Goal: Information Seeking & Learning: Learn about a topic

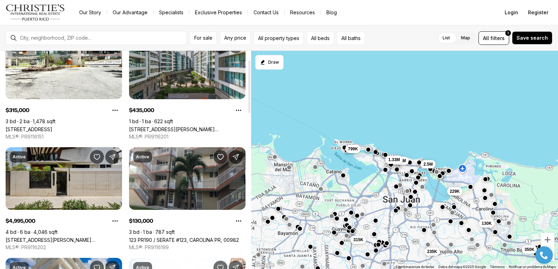
scroll to position [35, 0]
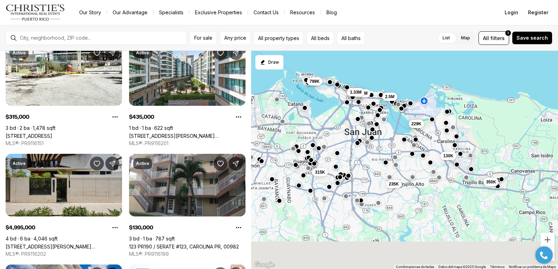
drag, startPoint x: 361, startPoint y: 235, endPoint x: 298, endPoint y: 27, distance: 217.2
click at [298, 27] on div "For sale Any price All property types All beds All baths List Map List Map All …" at bounding box center [279, 147] width 558 height 244
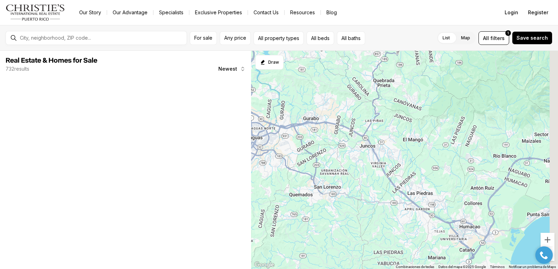
drag, startPoint x: 456, startPoint y: 109, endPoint x: 333, endPoint y: 78, distance: 126.7
click at [334, 79] on div at bounding box center [404, 160] width 307 height 219
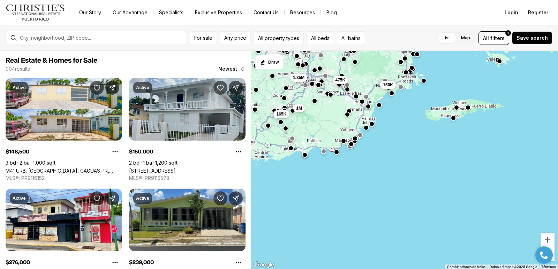
drag, startPoint x: 345, startPoint y: 123, endPoint x: 345, endPoint y: 112, distance: 11.5
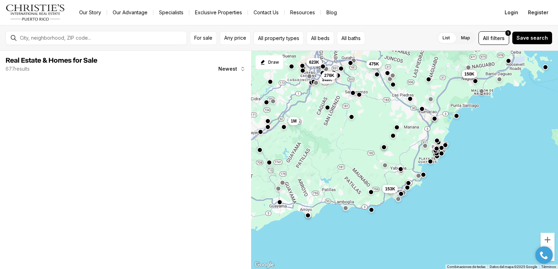
drag, startPoint x: 303, startPoint y: 88, endPoint x: 305, endPoint y: 112, distance: 24.5
click at [305, 112] on div "475K 153K 150K 1M 623K 149K 276K" at bounding box center [404, 160] width 307 height 219
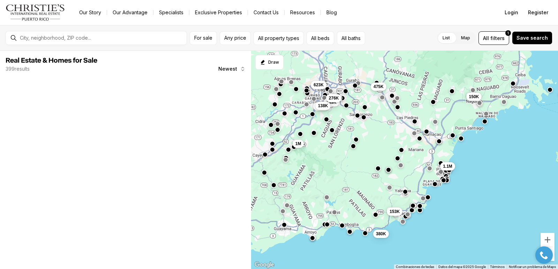
drag, startPoint x: 309, startPoint y: 108, endPoint x: 314, endPoint y: 144, distance: 36.4
click at [314, 136] on button "button" at bounding box center [314, 133] width 6 height 6
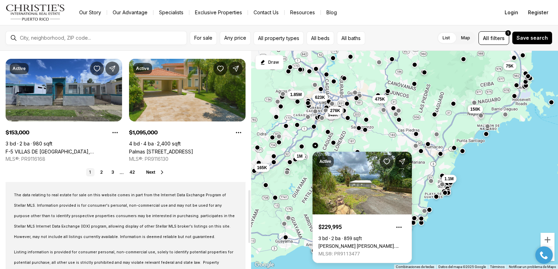
scroll to position [627, 0]
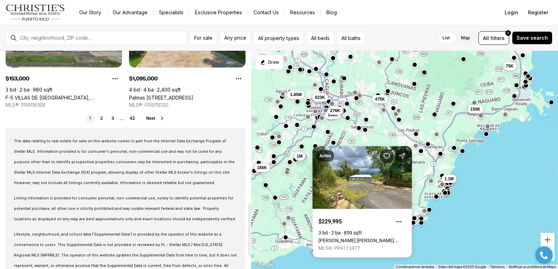
click at [157, 118] on button "Next" at bounding box center [155, 119] width 19 height 6
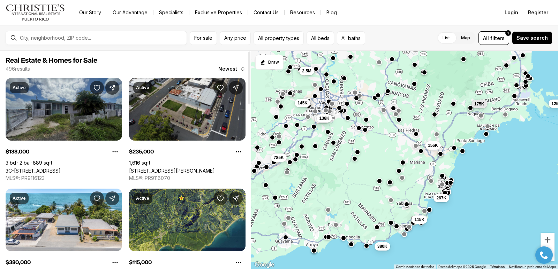
click at [61, 168] on link "3C-[STREET_ADDRESS]" at bounding box center [33, 171] width 55 height 6
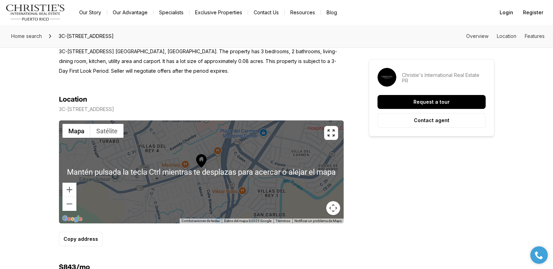
scroll to position [349, 0]
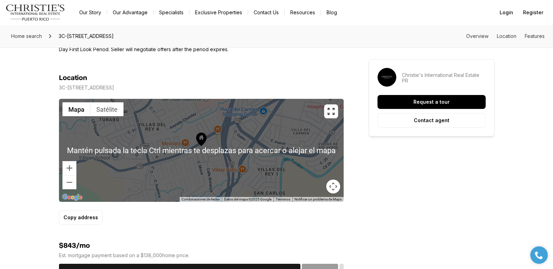
click at [200, 142] on icon at bounding box center [201, 140] width 10 height 14
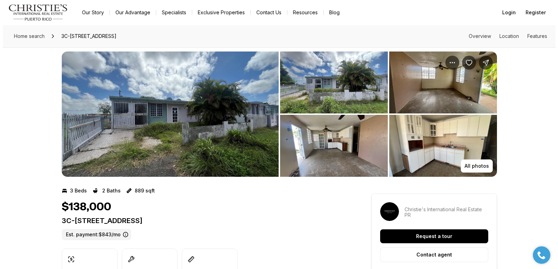
scroll to position [0, 0]
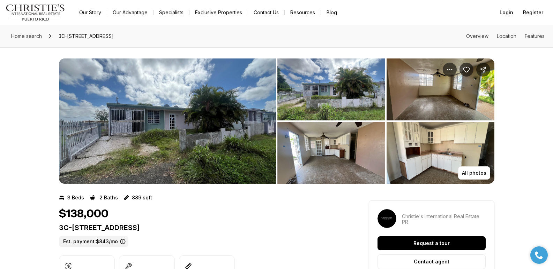
click at [210, 149] on img "View image gallery" at bounding box center [167, 121] width 217 height 125
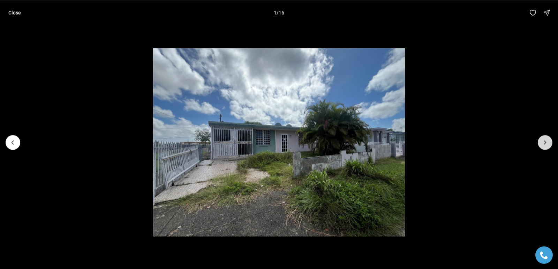
click at [542, 146] on button "Next slide" at bounding box center [545, 142] width 15 height 15
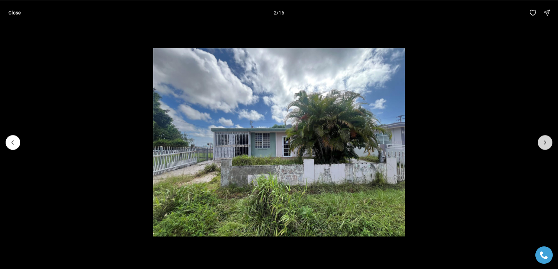
click at [542, 146] on button "Next slide" at bounding box center [545, 142] width 15 height 15
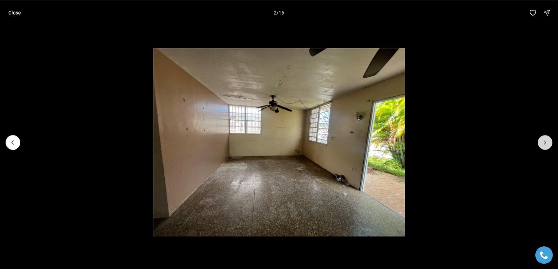
click at [542, 146] on button "Next slide" at bounding box center [545, 142] width 15 height 15
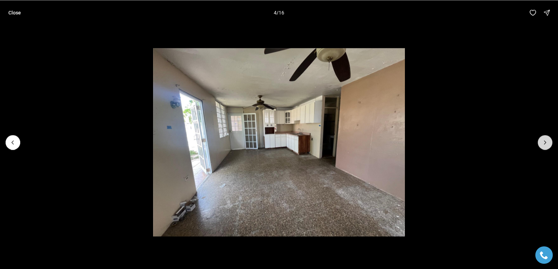
click at [542, 146] on button "Next slide" at bounding box center [545, 142] width 15 height 15
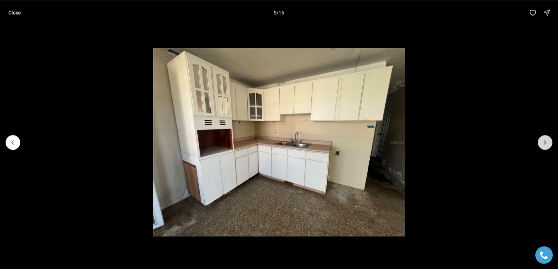
click at [549, 145] on button "Next slide" at bounding box center [545, 142] width 15 height 15
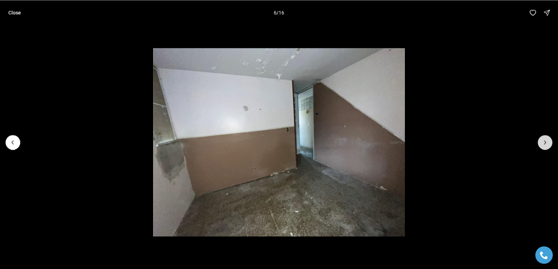
click at [549, 145] on button "Next slide" at bounding box center [545, 142] width 15 height 15
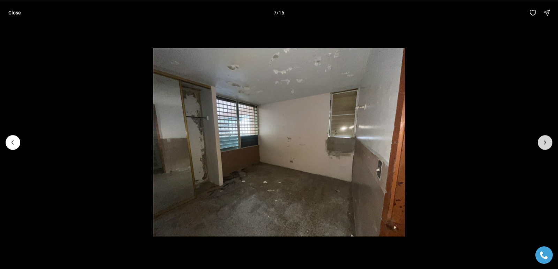
click at [549, 145] on button "Next slide" at bounding box center [545, 142] width 15 height 15
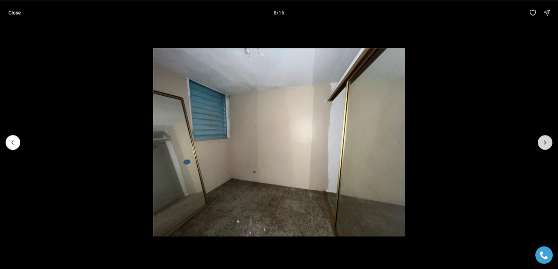
click at [549, 145] on button "Next slide" at bounding box center [545, 142] width 15 height 15
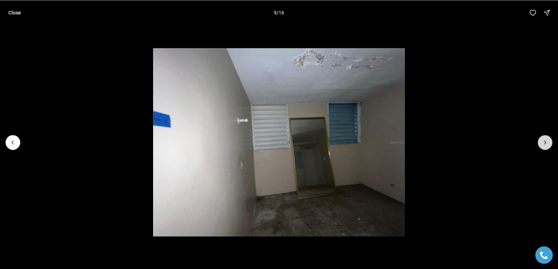
click at [549, 145] on button "Next slide" at bounding box center [545, 142] width 15 height 15
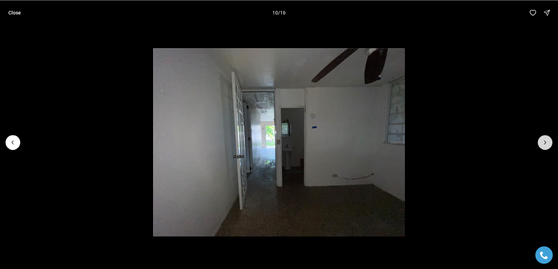
click at [549, 145] on button "Next slide" at bounding box center [545, 142] width 15 height 15
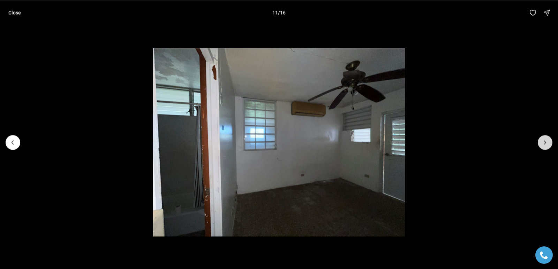
click at [549, 145] on button "Next slide" at bounding box center [545, 142] width 15 height 15
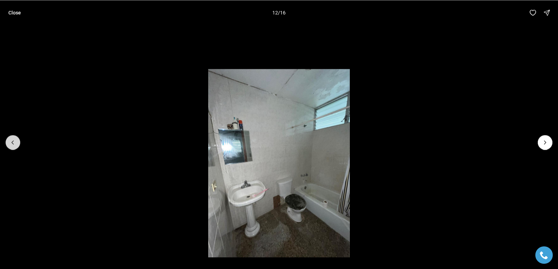
click at [6, 145] on button "Previous slide" at bounding box center [13, 142] width 15 height 15
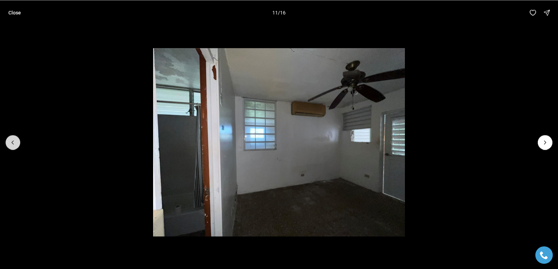
click at [6, 145] on button "Previous slide" at bounding box center [13, 142] width 15 height 15
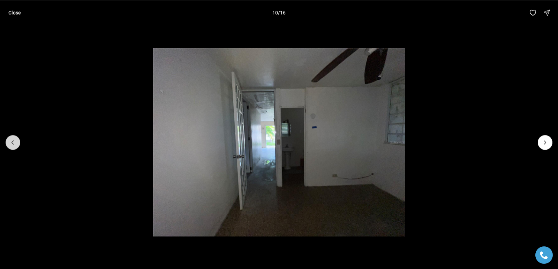
click at [6, 145] on button "Previous slide" at bounding box center [13, 142] width 15 height 15
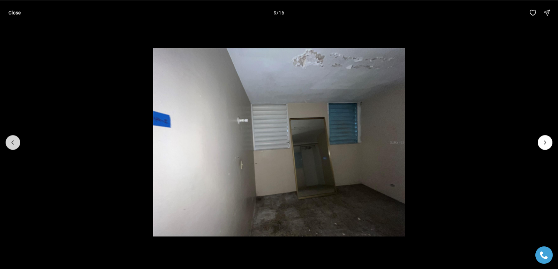
click at [6, 145] on button "Previous slide" at bounding box center [13, 142] width 15 height 15
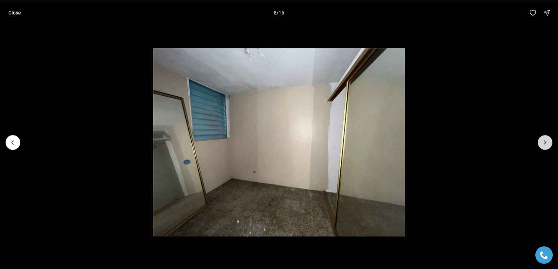
click at [549, 145] on button "Next slide" at bounding box center [545, 142] width 15 height 15
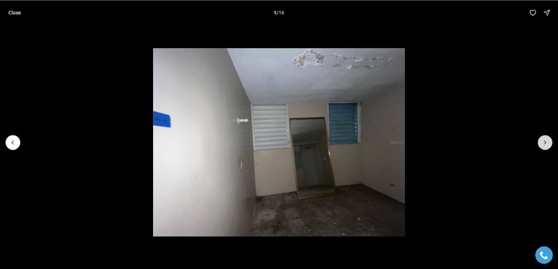
click at [549, 145] on button "Next slide" at bounding box center [545, 142] width 15 height 15
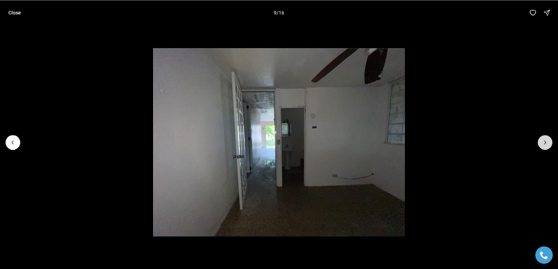
click at [549, 145] on button "Next slide" at bounding box center [545, 142] width 15 height 15
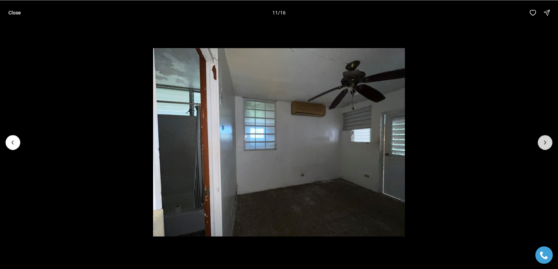
click at [549, 145] on button "Next slide" at bounding box center [545, 142] width 15 height 15
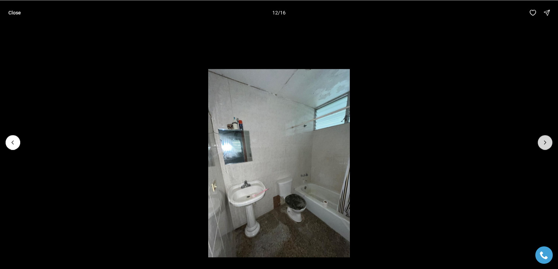
click at [549, 145] on button "Next slide" at bounding box center [545, 142] width 15 height 15
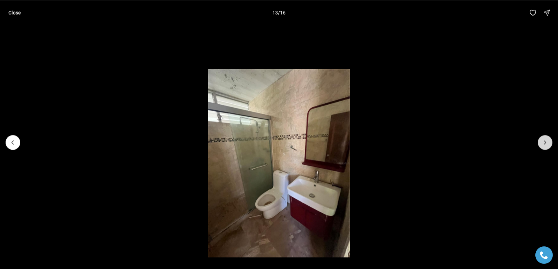
click at [549, 145] on button "Next slide" at bounding box center [545, 142] width 15 height 15
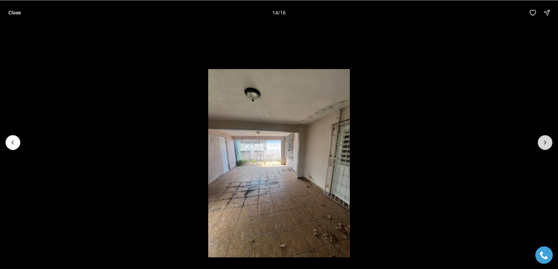
click at [549, 145] on button "Next slide" at bounding box center [545, 142] width 15 height 15
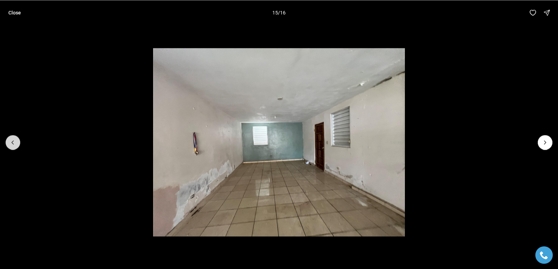
click at [18, 138] on button "Previous slide" at bounding box center [13, 142] width 15 height 15
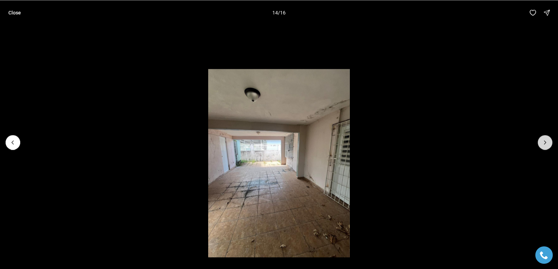
click at [545, 143] on icon "Next slide" at bounding box center [545, 142] width 2 height 3
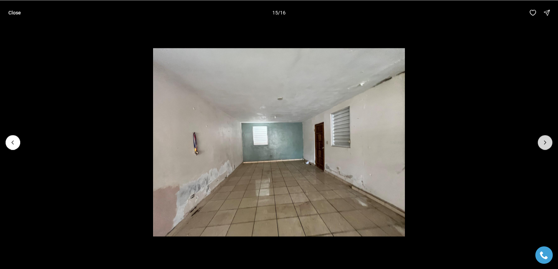
click at [545, 143] on icon "Next slide" at bounding box center [545, 142] width 2 height 3
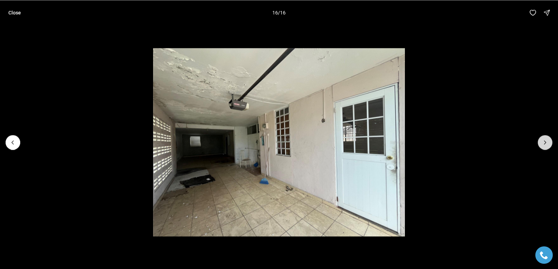
click at [545, 143] on div at bounding box center [545, 142] width 15 height 15
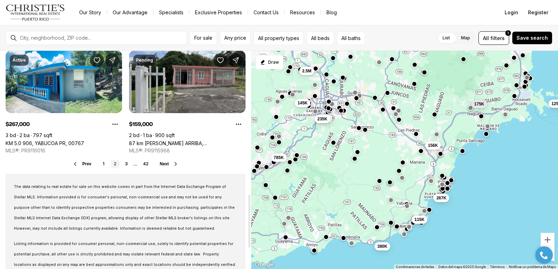
scroll to position [593, 0]
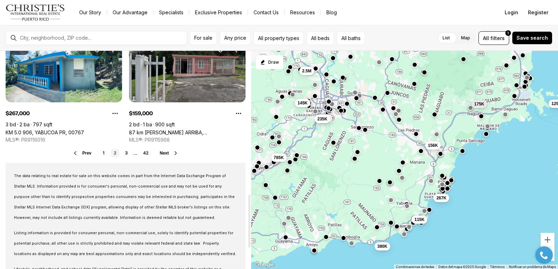
click at [167, 154] on span "Next" at bounding box center [164, 153] width 9 height 5
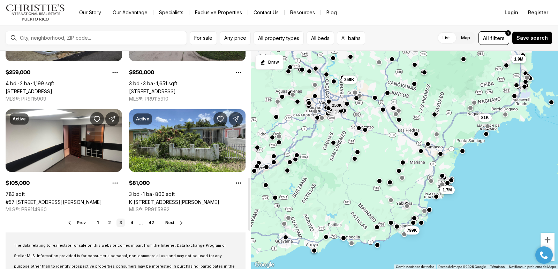
scroll to position [558, 0]
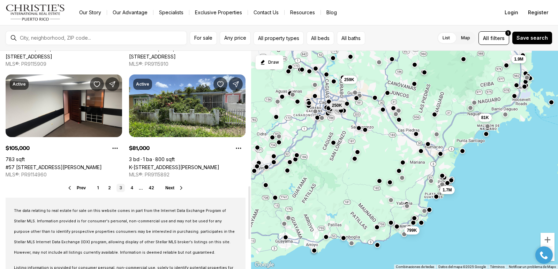
click at [168, 188] on span "Next" at bounding box center [169, 188] width 9 height 5
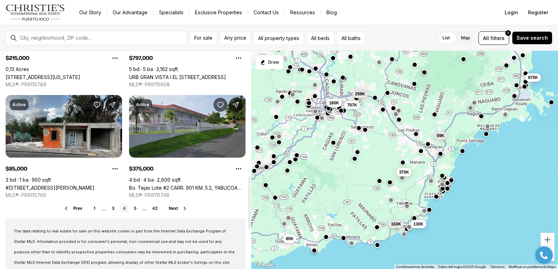
scroll to position [558, 0]
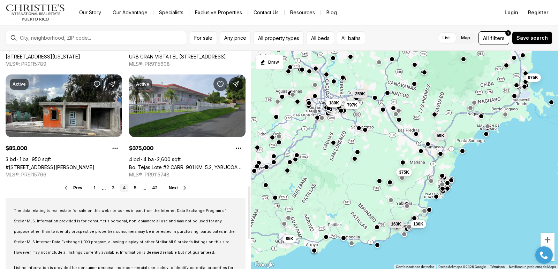
click at [178, 190] on button "Next" at bounding box center [178, 188] width 19 height 6
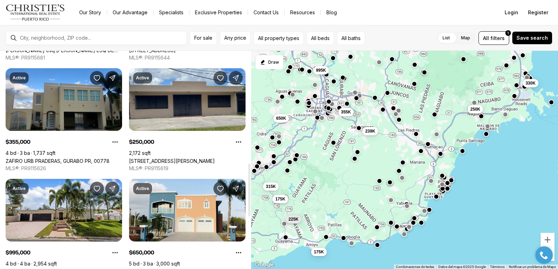
scroll to position [523, 0]
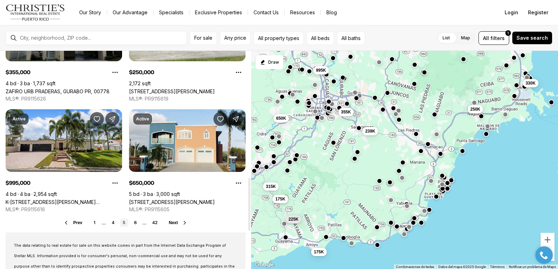
click at [169, 224] on span "Next" at bounding box center [173, 223] width 9 height 5
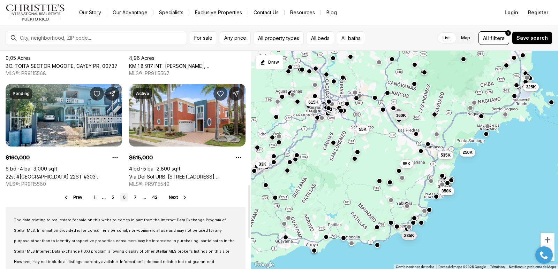
scroll to position [558, 0]
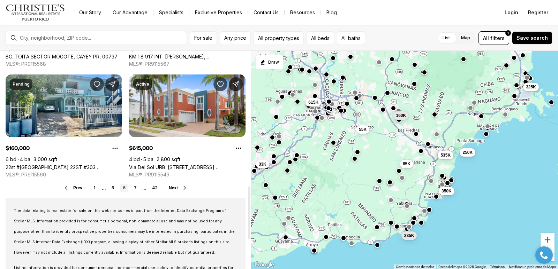
click at [174, 186] on span "Next" at bounding box center [173, 188] width 9 height 5
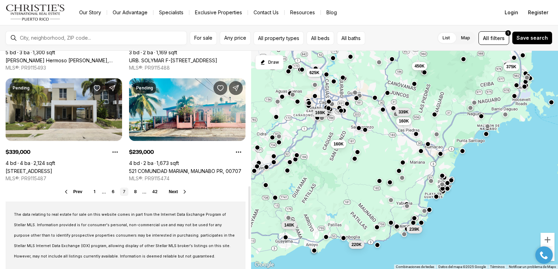
scroll to position [558, 0]
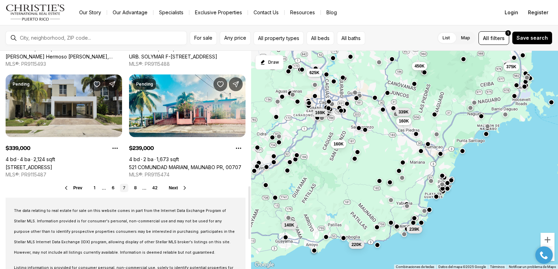
click at [172, 187] on span "Next" at bounding box center [173, 188] width 9 height 5
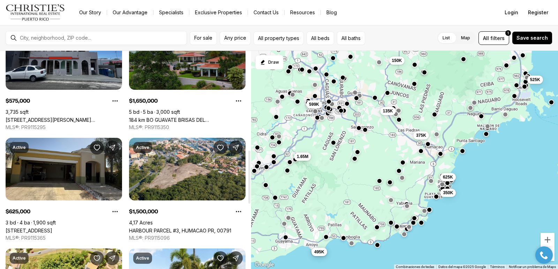
scroll to position [523, 0]
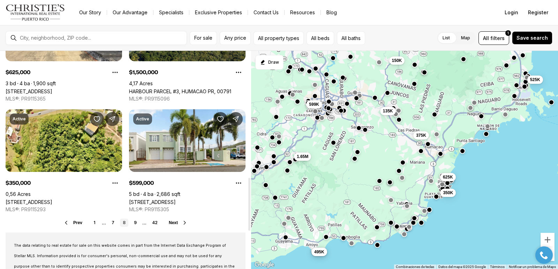
click at [177, 221] on span "Next" at bounding box center [173, 223] width 9 height 5
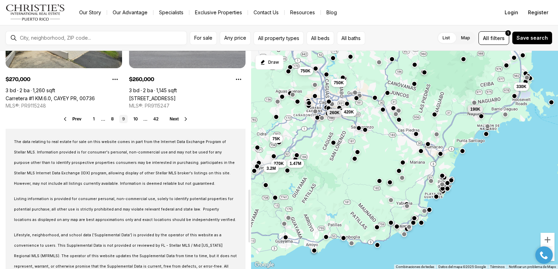
scroll to position [627, 0]
click at [183, 119] on icon at bounding box center [186, 119] width 6 height 6
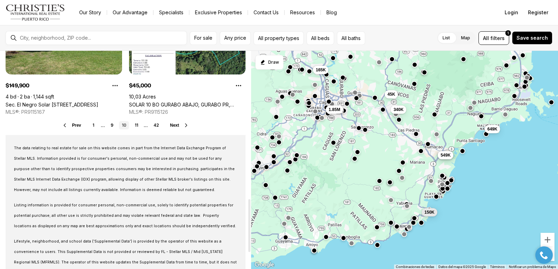
scroll to position [627, 0]
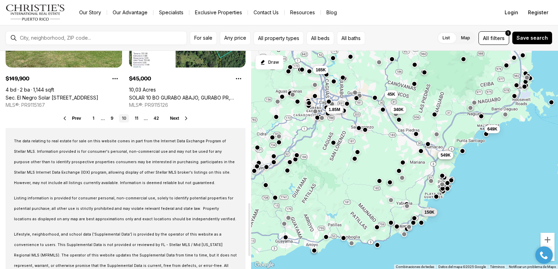
click at [181, 118] on button "Next" at bounding box center [179, 119] width 19 height 6
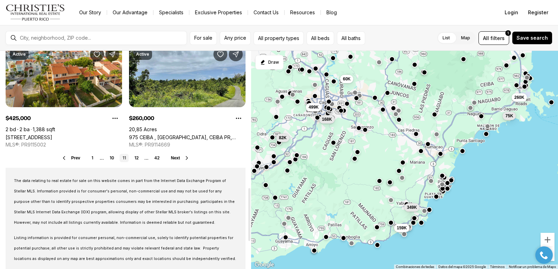
scroll to position [593, 0]
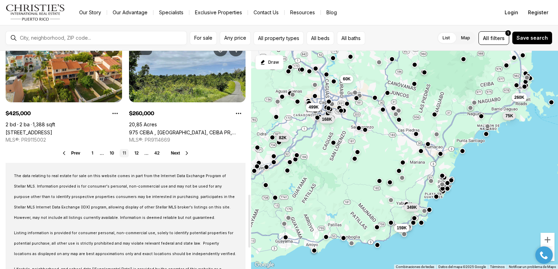
click at [174, 155] on span "Next" at bounding box center [175, 153] width 9 height 5
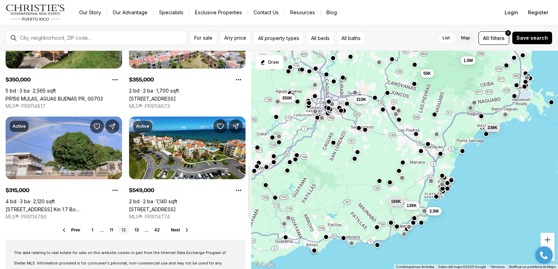
scroll to position [523, 0]
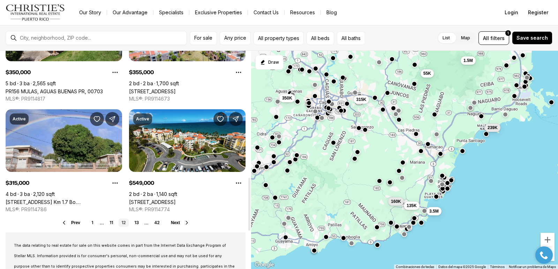
click at [182, 222] on button "Next" at bounding box center [180, 223] width 19 height 6
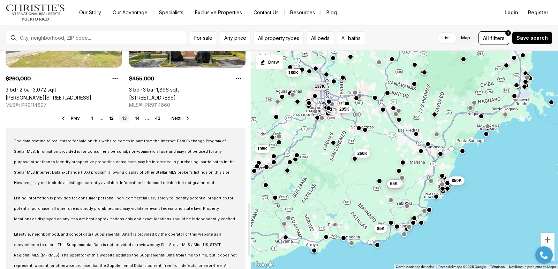
scroll to position [523, 0]
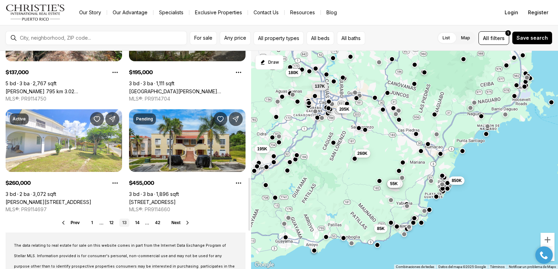
click at [173, 223] on span "Next" at bounding box center [176, 223] width 9 height 5
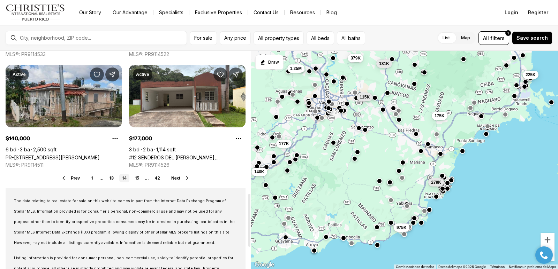
scroll to position [593, 0]
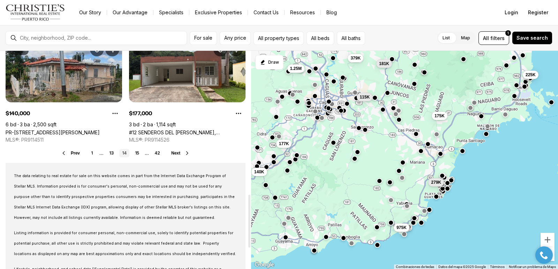
click at [182, 152] on button "Next" at bounding box center [180, 154] width 19 height 6
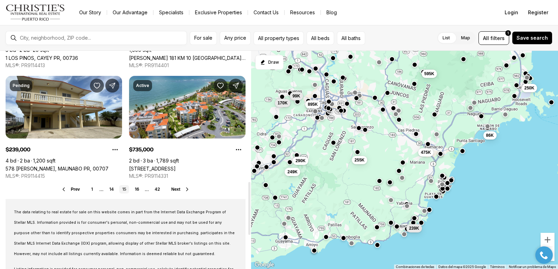
scroll to position [558, 0]
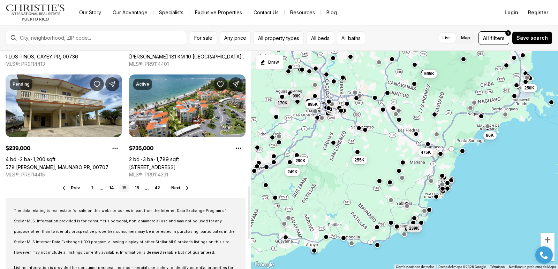
click at [177, 188] on span "Next" at bounding box center [175, 188] width 9 height 5
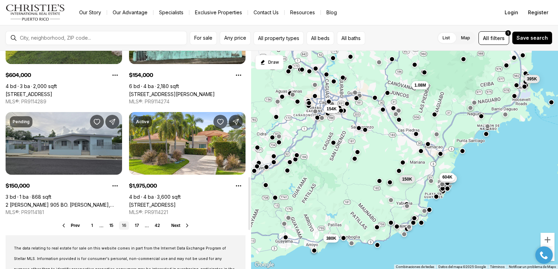
scroll to position [523, 0]
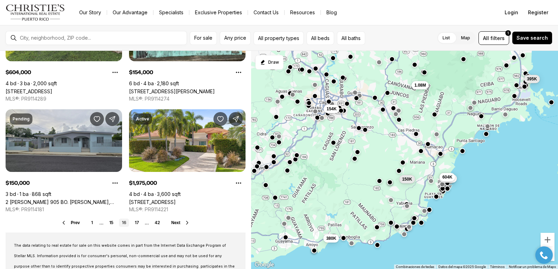
click at [302, 109] on div "150K 1.98M 604K 1.08M 395K 380K 154K" at bounding box center [404, 160] width 307 height 219
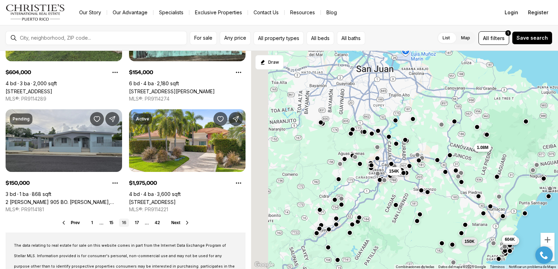
drag, startPoint x: 302, startPoint y: 109, endPoint x: 384, endPoint y: 195, distance: 118.6
click at [384, 195] on div "150K 1.98M 604K 1.08M 395K 380K 154K" at bounding box center [404, 160] width 307 height 219
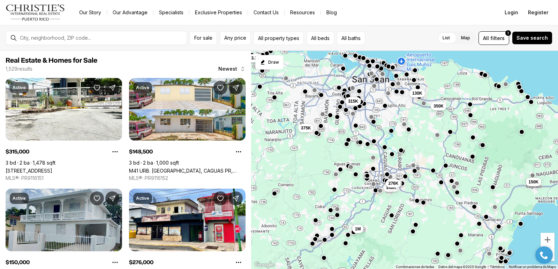
drag, startPoint x: 384, startPoint y: 195, endPoint x: 358, endPoint y: 183, distance: 28.6
click at [358, 183] on div "150K 149K 1M 276K 350K 130K 375K 3.3M 315K" at bounding box center [404, 160] width 307 height 219
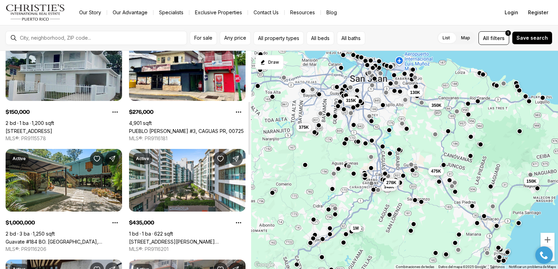
scroll to position [209, 0]
